Goal: Information Seeking & Learning: Understand process/instructions

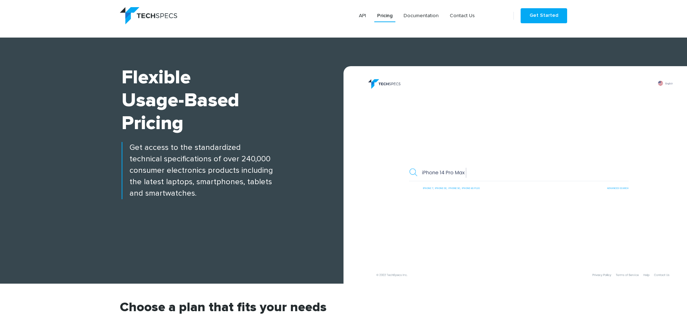
scroll to position [245, 0]
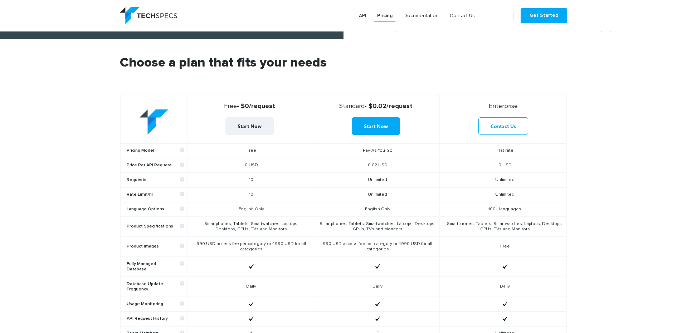
click at [253, 177] on td "10" at bounding box center [249, 180] width 124 height 15
click at [246, 166] on td "0 USD" at bounding box center [249, 165] width 124 height 15
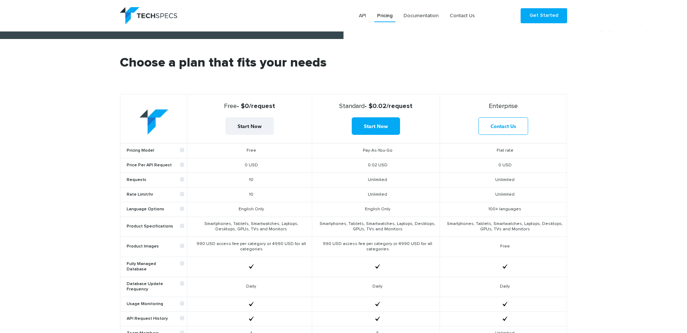
click at [246, 166] on td "0 USD" at bounding box center [249, 165] width 124 height 15
click at [251, 181] on td "10" at bounding box center [249, 180] width 124 height 15
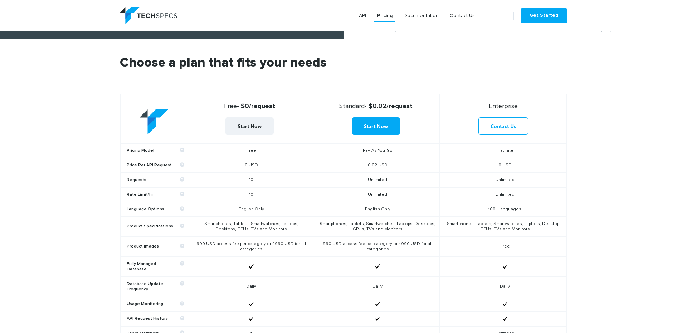
click at [251, 181] on td "10" at bounding box center [249, 180] width 124 height 15
click at [251, 195] on td "10" at bounding box center [249, 194] width 124 height 15
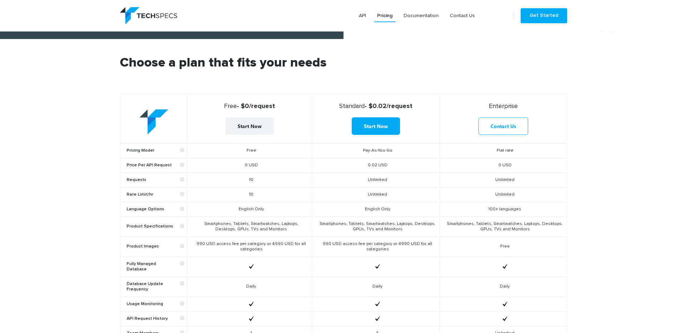
click at [247, 196] on td "10" at bounding box center [249, 194] width 124 height 15
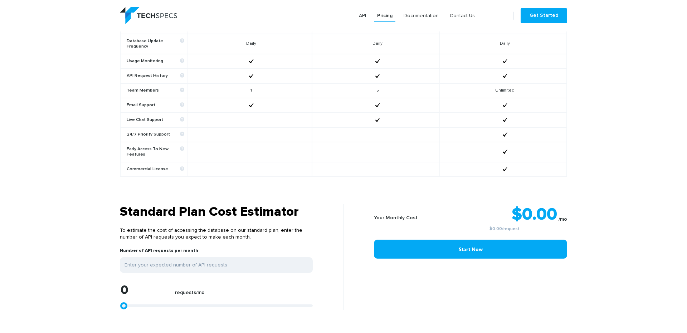
scroll to position [489, 0]
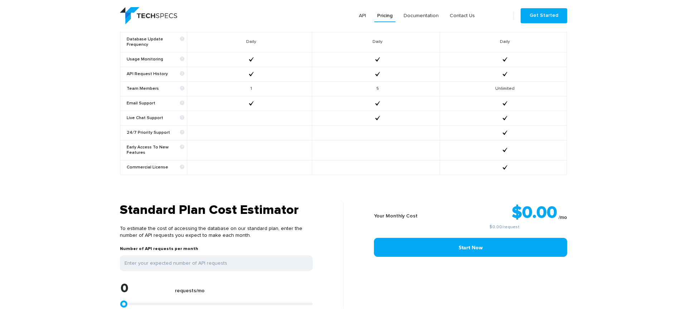
click at [243, 202] on h3 "Standard Plan Cost Estimator" at bounding box center [216, 210] width 193 height 16
click at [253, 204] on h3 "Standard Plan Cost Estimator" at bounding box center [216, 210] width 193 height 16
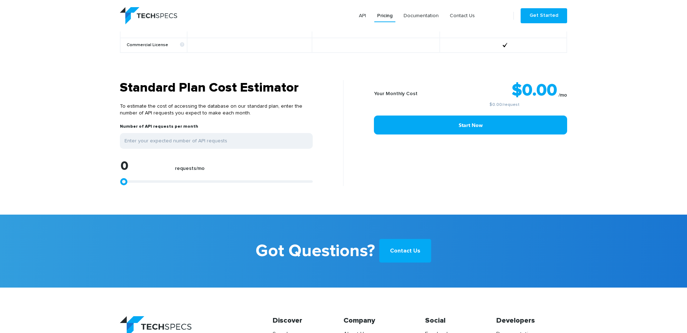
type input "1855"
type input "3154"
type input "4453"
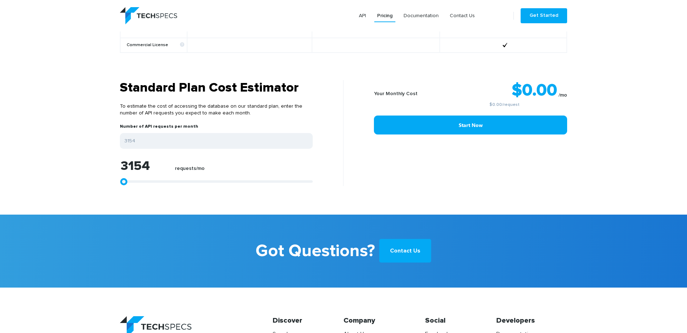
type input "4453"
type input "5937"
type input "7050"
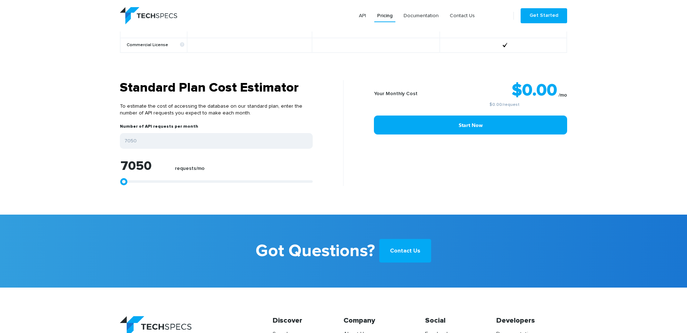
type input "8163"
type input "9462"
type input "10390"
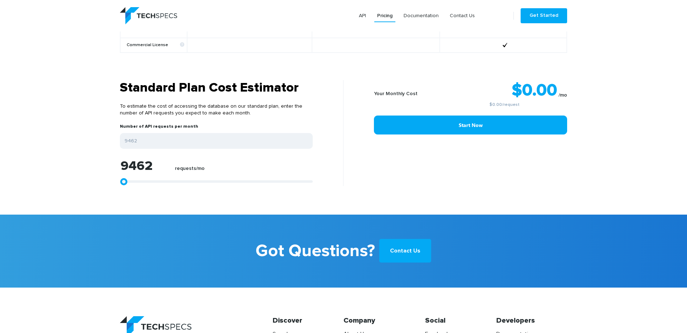
type input "10390"
type input "11132"
type input "11688"
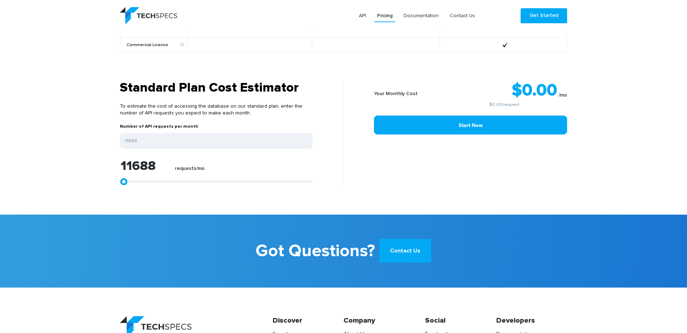
type input "12430"
type input "12801"
type input "13358"
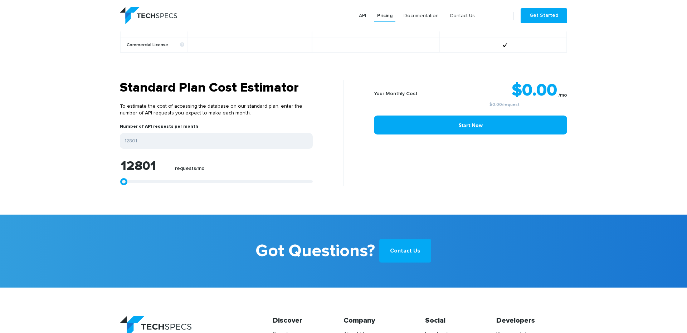
type input "13358"
type input "13729"
type input "13915"
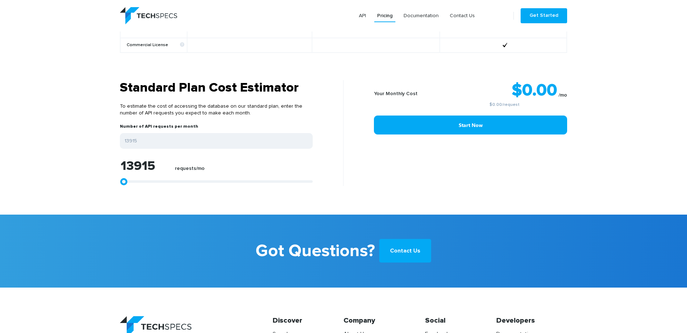
type input "14286"
type input "14657"
type input "14842"
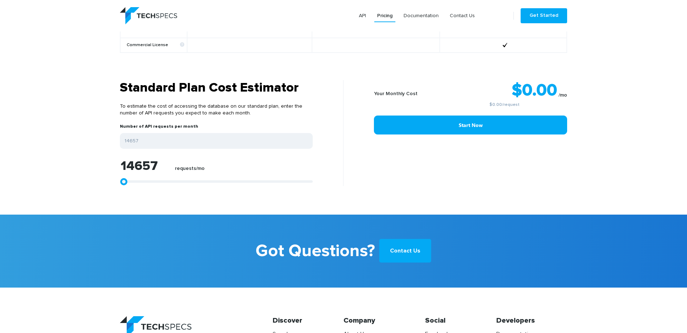
type input "14842"
type input "15028"
type input "15213"
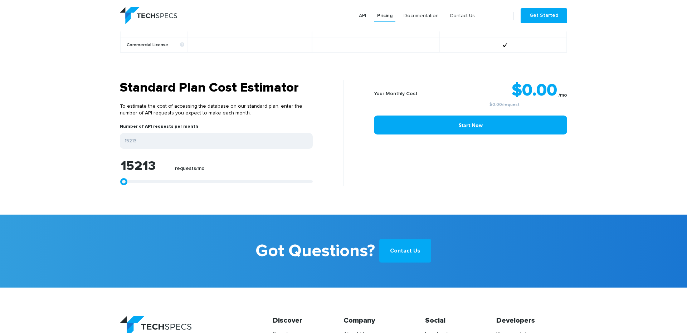
type input "15584"
type input "15955"
type input "16326"
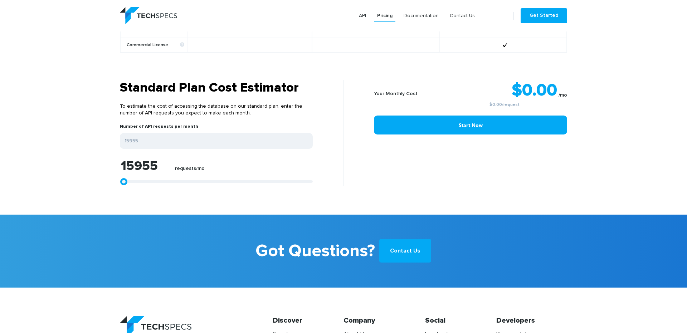
type input "16326"
type input "16883"
type input "17440"
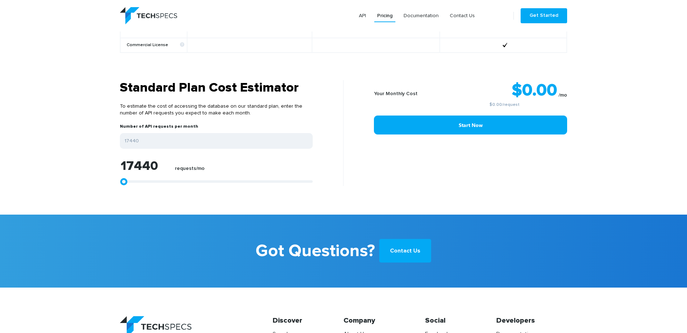
type input "18367"
type input "19666"
type input "20965"
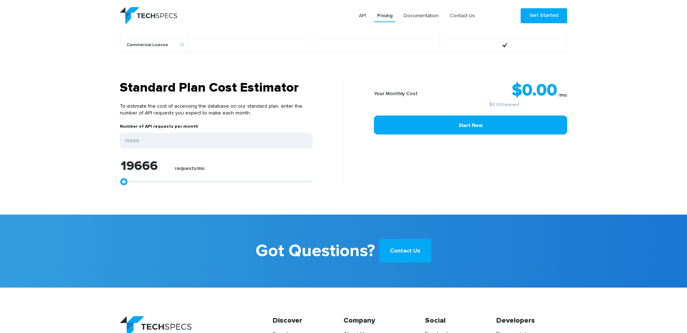
type input "20965"
type input "22449"
type input "23376"
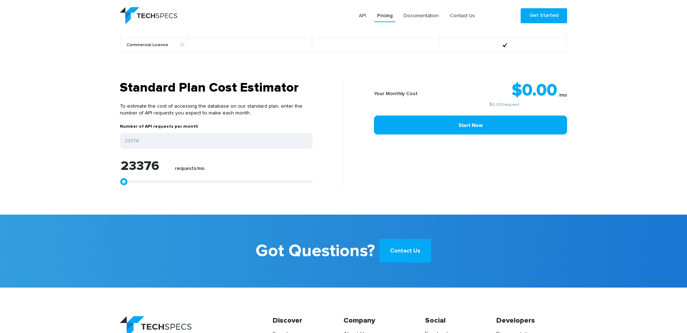
type input "24490"
type input "25417"
type input "26345"
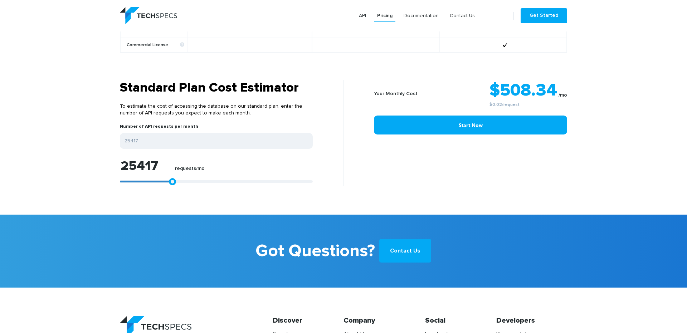
type input "26345"
type input "27087"
type input "27458"
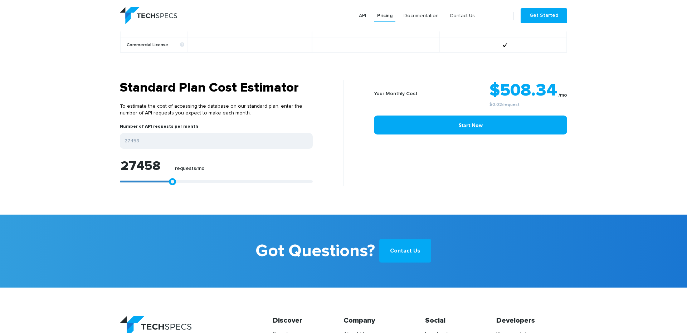
type input "28015"
type input "28386"
type input "28571"
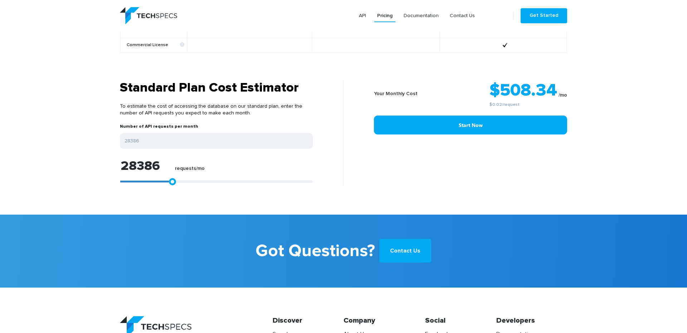
type input "28571"
type input "28942"
type input "29128"
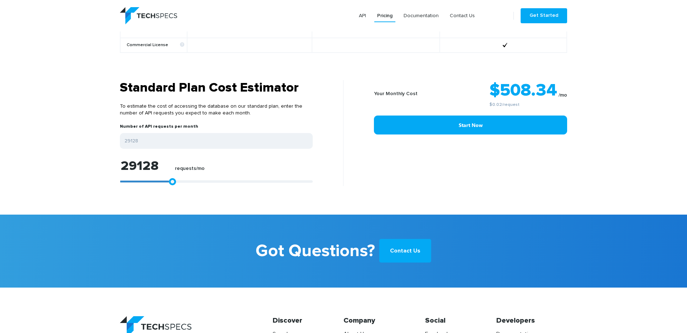
type input "29313"
type input "29499"
type input "29684"
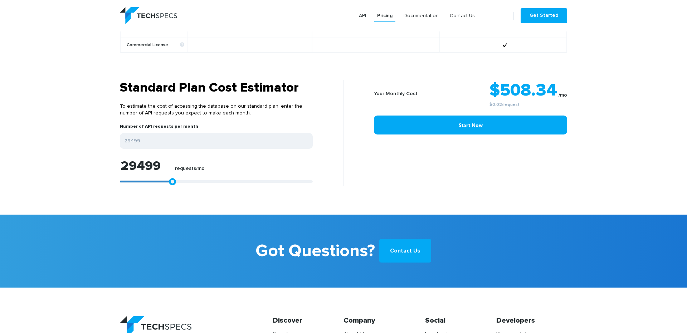
type input "29684"
type input "29870"
type input "30055"
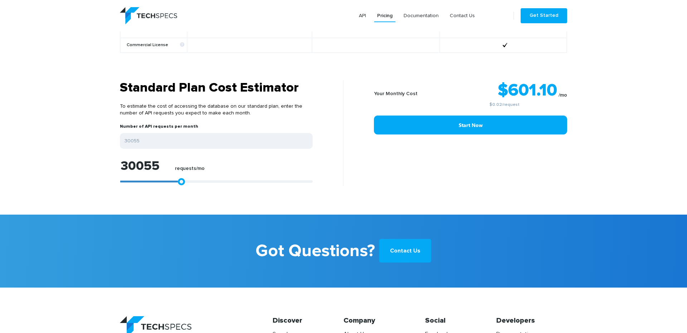
type input "30241"
type input "30426"
type input "30797"
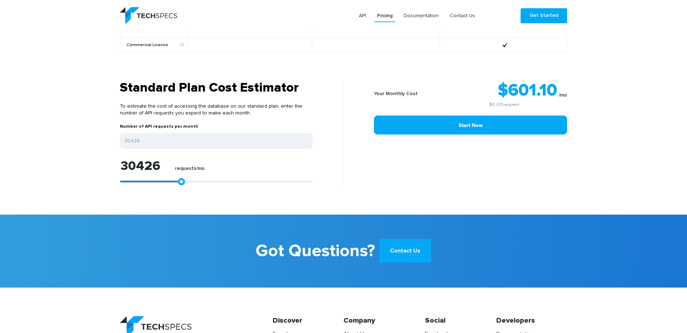
type input "30797"
type input "31169"
type input "31911"
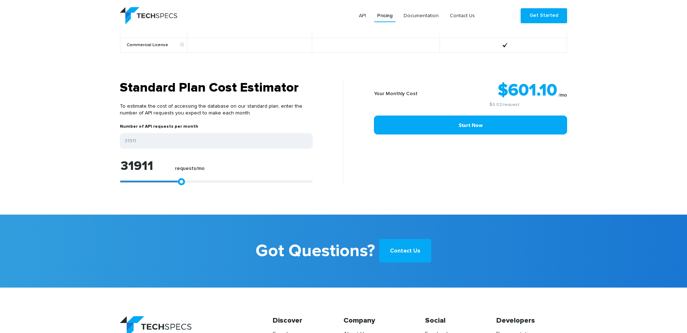
type input "33209"
type input "34322"
type input "35807"
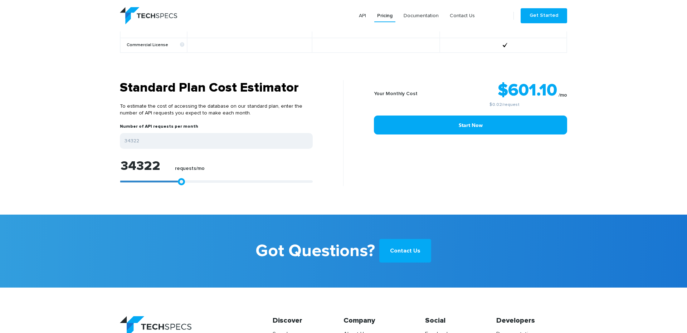
type input "35807"
type input "38033"
type input "39517"
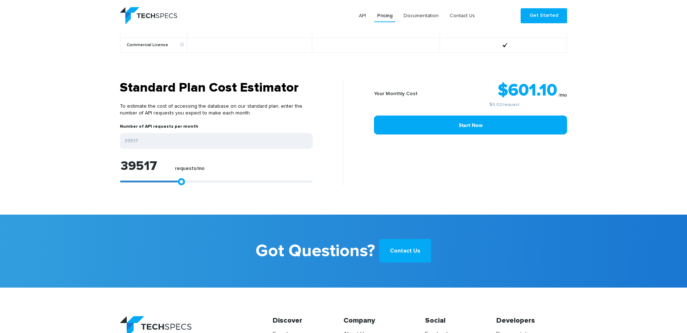
type input "41001"
type input "42486"
type input "43784"
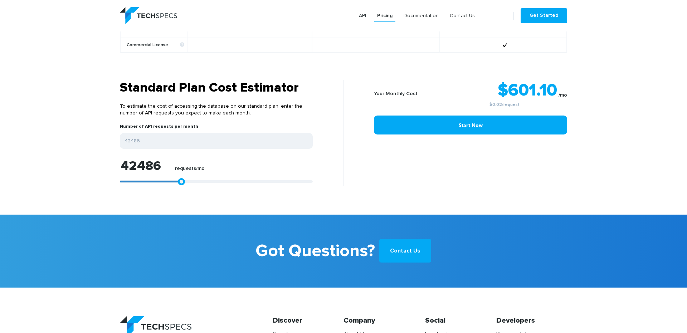
type input "43784"
type input "45269"
type input "46011"
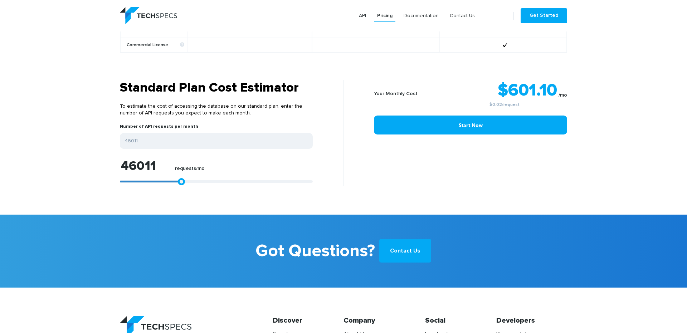
type input "47124"
type input "48051"
type input "49165"
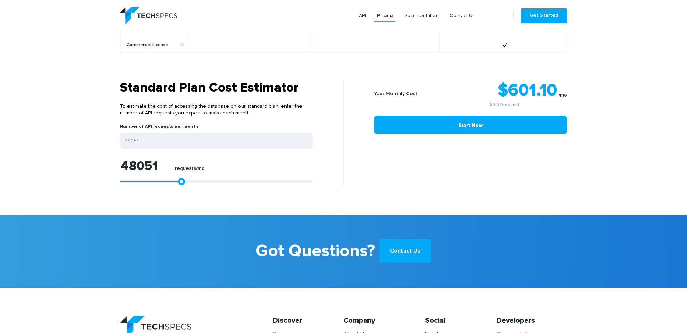
type input "49165"
type input "50092"
type input "51391"
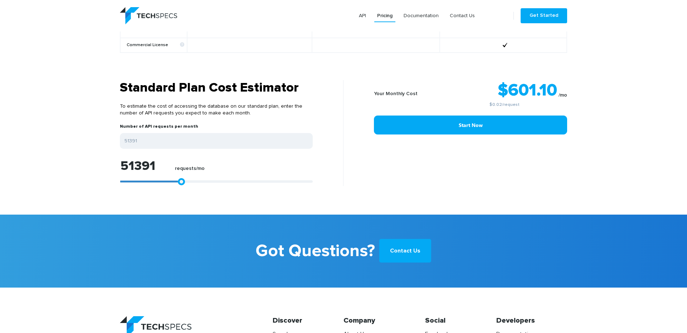
type input "52690"
type input "53617"
type input "54730"
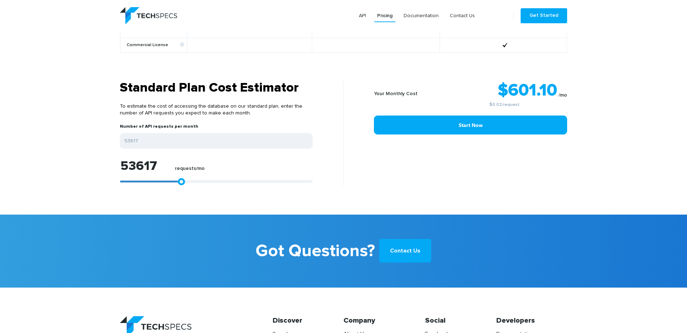
type input "54730"
type input "56215"
type input "57328"
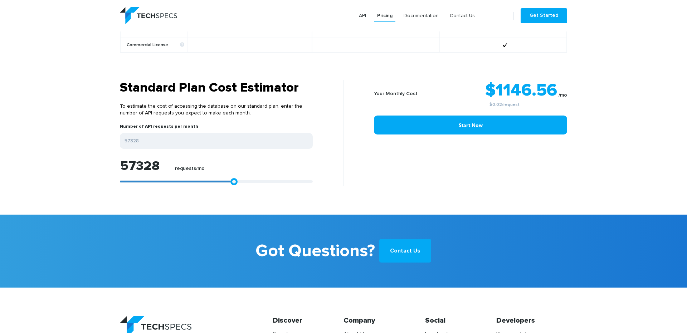
type input "58627"
type input "60111"
type input "61409"
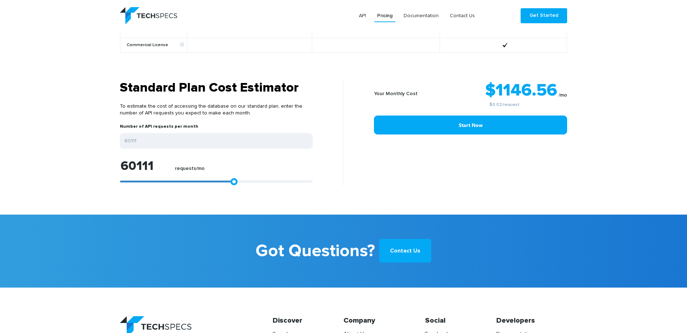
type input "61409"
type input "62894"
type input "64007"
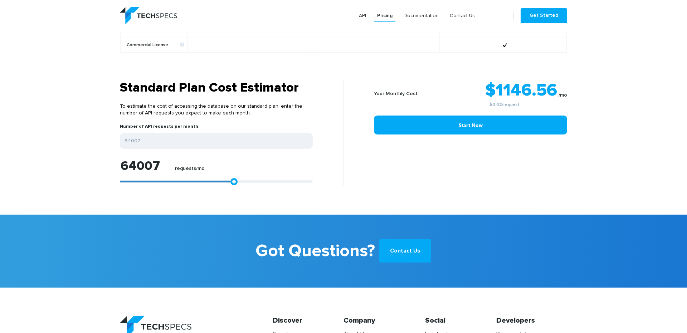
type input "65305"
type input "66790"
type input "68088"
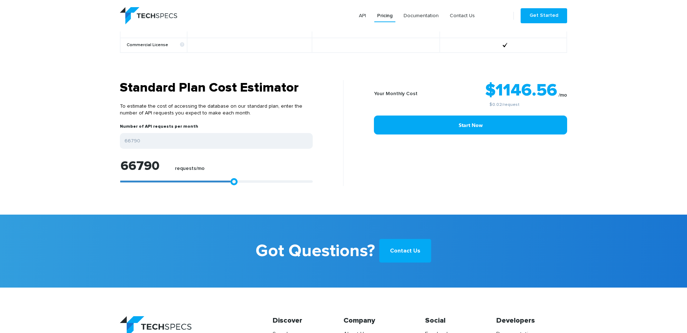
type input "68088"
type input "69573"
type input "70686"
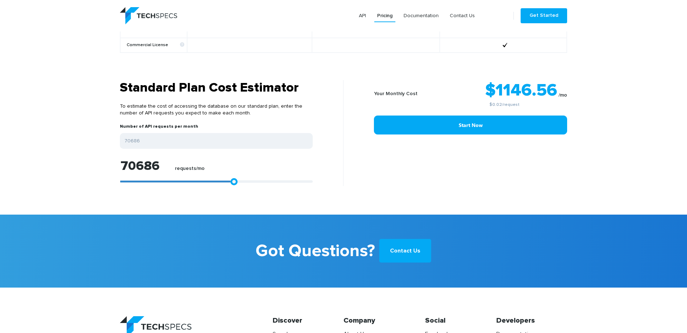
type input "71984"
type input "73283"
type input "74396"
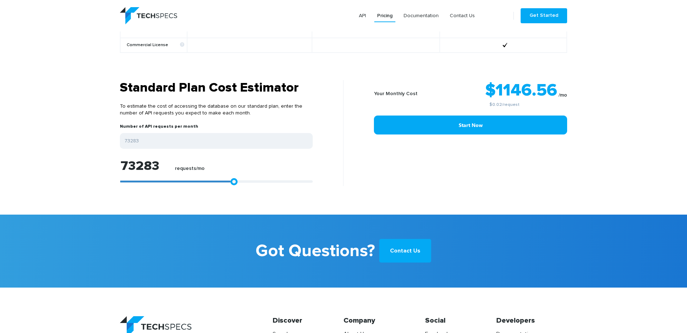
type input "74396"
type input "75324"
type input "76066"
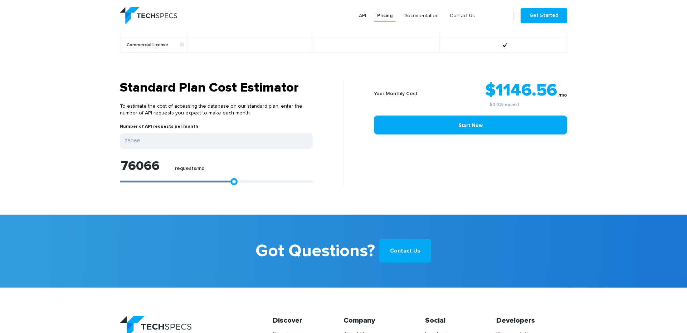
type input "76623"
type input "77179"
type input "77550"
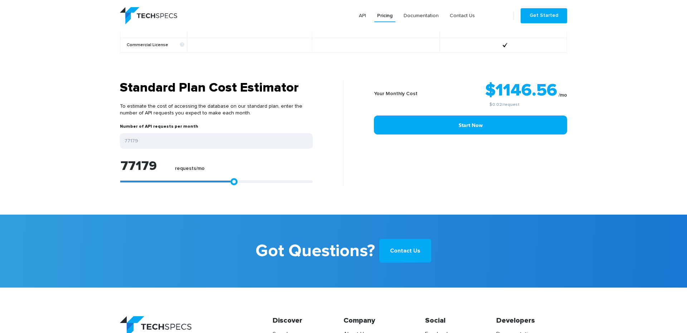
type input "77550"
type input "77921"
type input "78107"
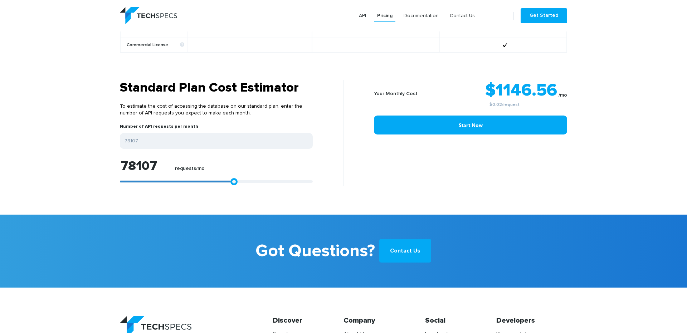
type input "78478"
type input "78663"
type input "79220"
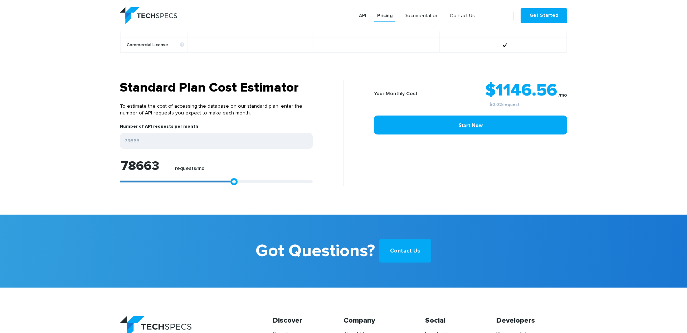
type input "79220"
type input "79777"
type input "80519"
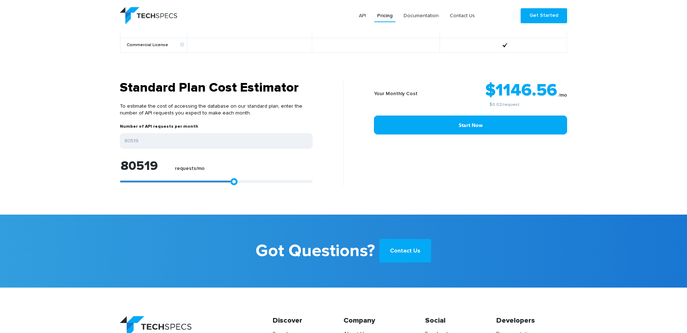
type input "81075"
type input "81632"
type input "82188"
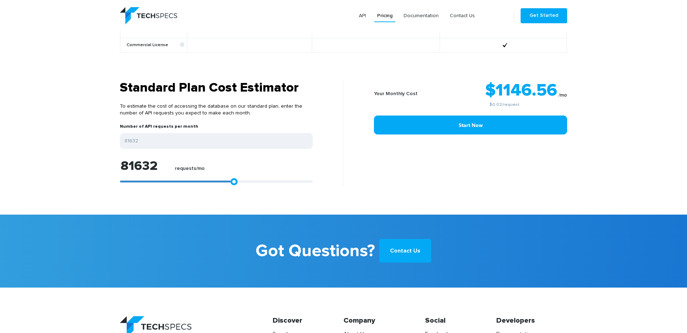
type input "82188"
type input "82559"
type input "82931"
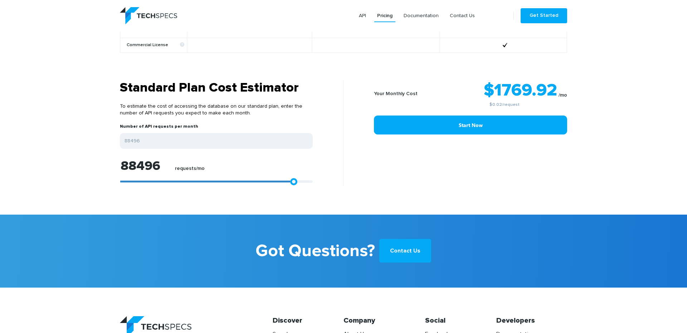
drag, startPoint x: 126, startPoint y: 176, endPoint x: 294, endPoint y: 176, distance: 168.5
click at [294, 178] on link at bounding box center [293, 181] width 7 height 7
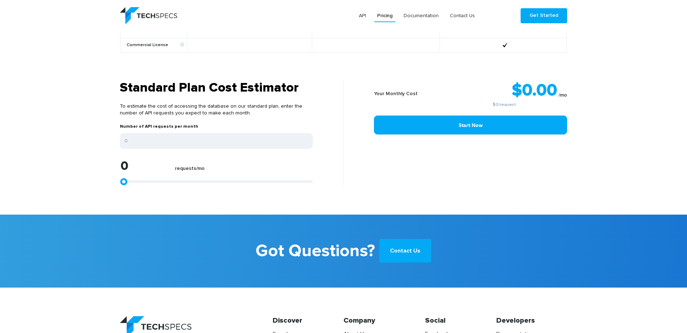
drag, startPoint x: 294, startPoint y: 176, endPoint x: 76, endPoint y: 192, distance: 219.2
click at [76, 192] on section "Standard Plan Cost Estimator To estimate the cost of accessing the database on …" at bounding box center [343, 147] width 687 height 135
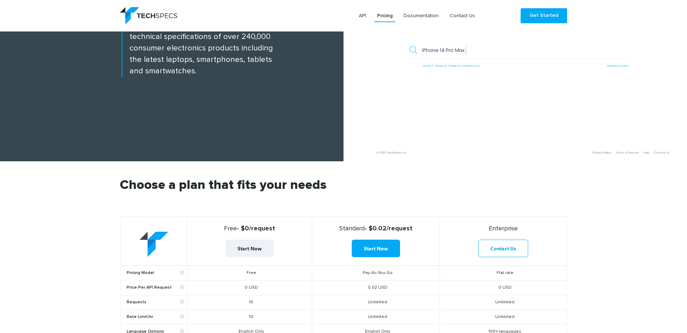
scroll to position [0, 0]
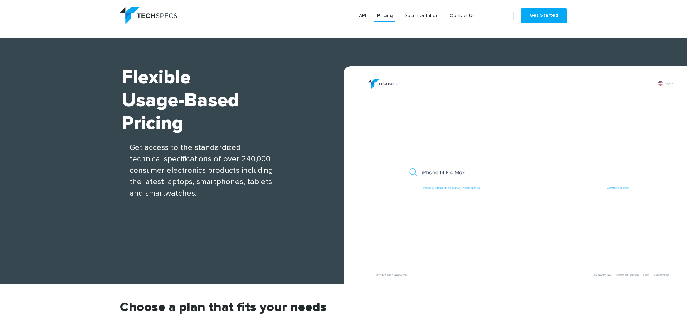
click at [192, 96] on h1 "Flexible Usage-based Pricing" at bounding box center [233, 100] width 222 height 69
drag, startPoint x: 203, startPoint y: 111, endPoint x: 421, endPoint y: 16, distance: 237.7
click at [421, 16] on link "Documentation" at bounding box center [421, 15] width 41 height 13
